Goal: Leave review/rating: Leave review/rating

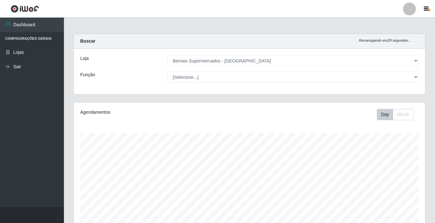
select select "250"
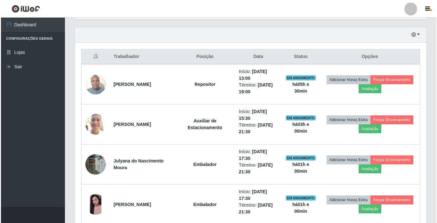
scroll to position [248, 0]
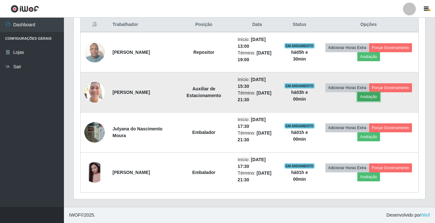
click at [366, 97] on button "Avaliação" at bounding box center [369, 96] width 23 height 9
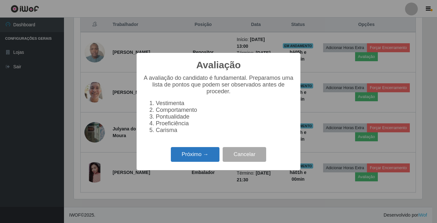
click at [204, 153] on button "Próximo →" at bounding box center [195, 154] width 49 height 15
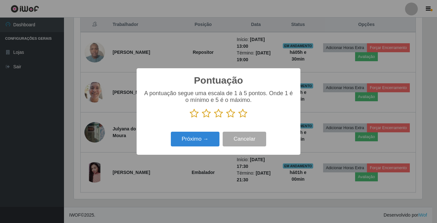
scroll to position [319692, 319476]
click at [241, 112] on icon at bounding box center [242, 113] width 9 height 10
click at [238, 118] on input "radio" at bounding box center [238, 118] width 0 height 0
click at [204, 137] on button "Próximo →" at bounding box center [195, 138] width 49 height 15
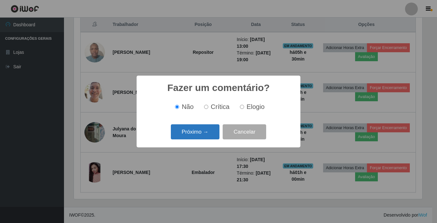
click at [207, 133] on button "Próximo →" at bounding box center [195, 131] width 49 height 15
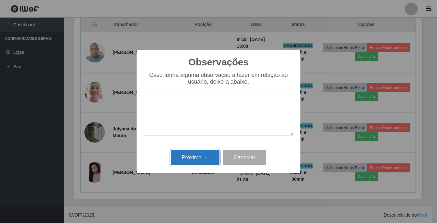
click at [203, 156] on button "Próximo →" at bounding box center [195, 157] width 49 height 15
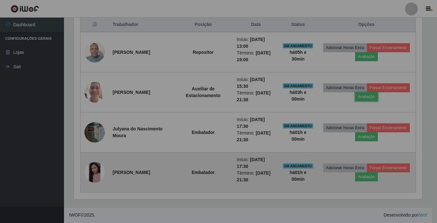
scroll to position [133, 351]
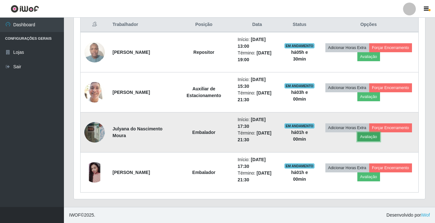
click at [367, 139] on button "Avaliação" at bounding box center [369, 136] width 23 height 9
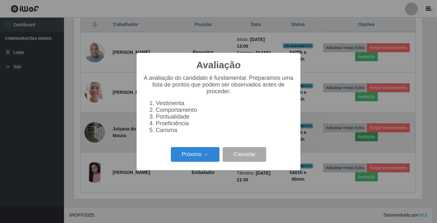
scroll to position [133, 348]
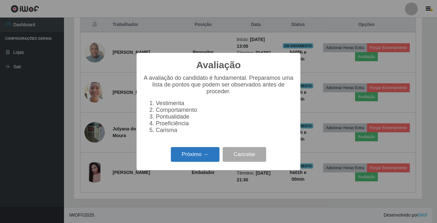
click at [215, 159] on button "Próximo →" at bounding box center [195, 154] width 49 height 15
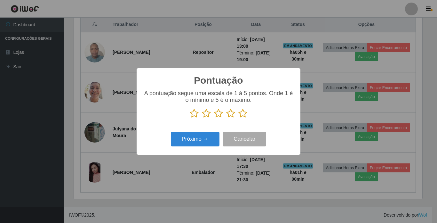
scroll to position [319692, 319476]
click at [241, 114] on icon at bounding box center [242, 113] width 9 height 10
click at [238, 118] on input "radio" at bounding box center [238, 118] width 0 height 0
click at [202, 134] on button "Próximo →" at bounding box center [195, 138] width 49 height 15
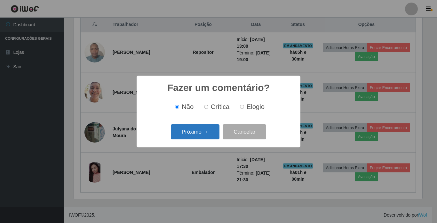
click at [212, 135] on button "Próximo →" at bounding box center [195, 131] width 49 height 15
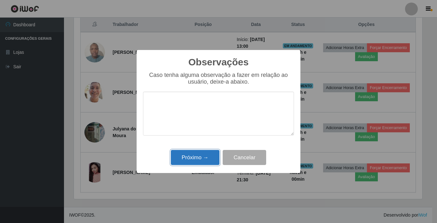
click at [205, 159] on button "Próximo →" at bounding box center [195, 157] width 49 height 15
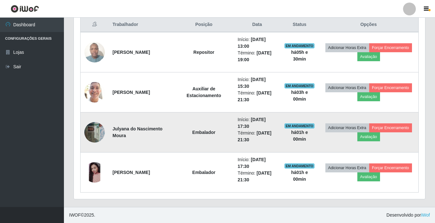
scroll to position [133, 351]
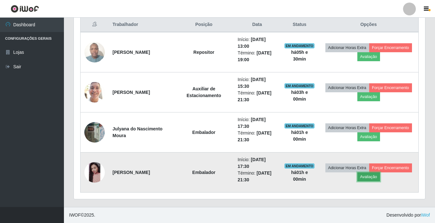
click at [370, 178] on button "Avaliação" at bounding box center [369, 176] width 23 height 9
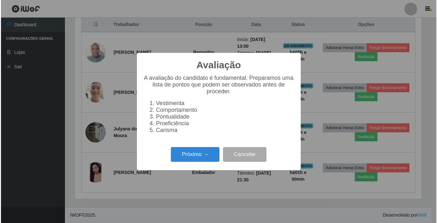
scroll to position [133, 348]
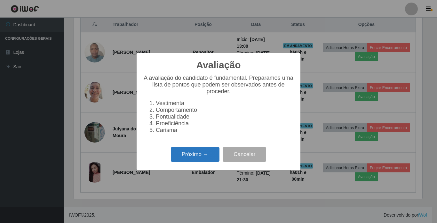
click at [190, 160] on button "Próximo →" at bounding box center [195, 154] width 49 height 15
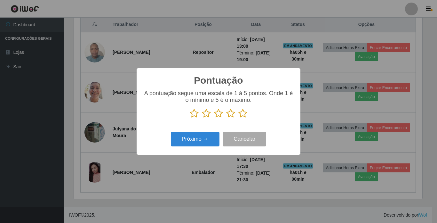
click at [241, 118] on icon at bounding box center [242, 113] width 9 height 10
click at [238, 118] on input "radio" at bounding box center [238, 118] width 0 height 0
click at [185, 137] on button "Próximo →" at bounding box center [195, 138] width 49 height 15
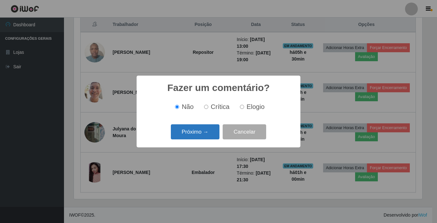
click at [191, 133] on button "Próximo →" at bounding box center [195, 131] width 49 height 15
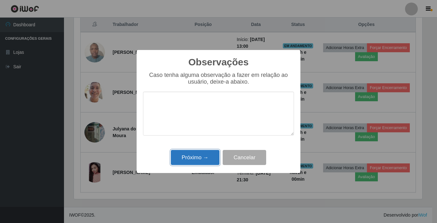
click at [196, 160] on button "Próximo →" at bounding box center [195, 157] width 49 height 15
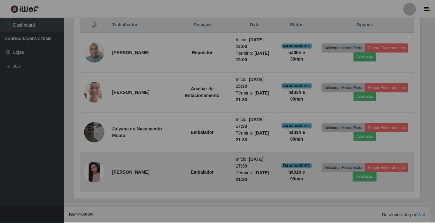
scroll to position [133, 351]
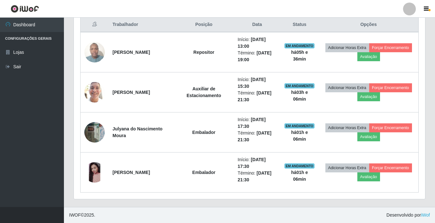
click at [330, 200] on div "Hoje 1 dia 3 dias 1 Semana Não encerrados Trabalhador Posição Data Status Opçõe…" at bounding box center [250, 101] width 362 height 212
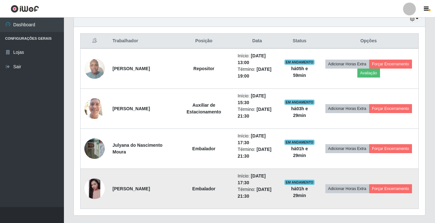
scroll to position [216, 0]
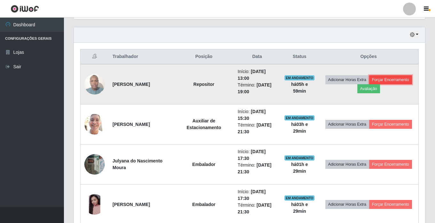
click at [406, 83] on button "Forçar Encerramento" at bounding box center [390, 79] width 43 height 9
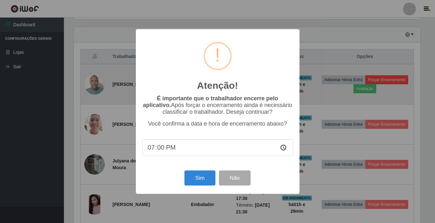
scroll to position [133, 348]
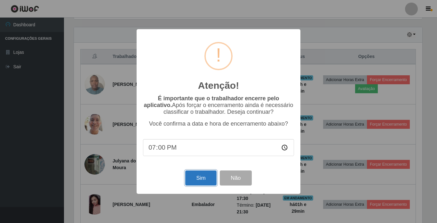
click at [198, 180] on button "Sim" at bounding box center [200, 177] width 31 height 15
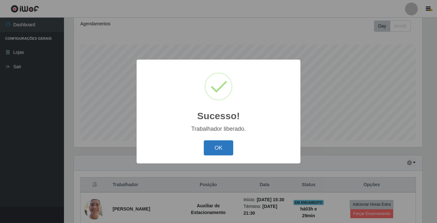
click at [225, 141] on button "OK" at bounding box center [219, 147] width 30 height 15
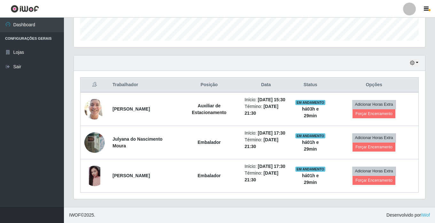
scroll to position [208, 0]
